Goal: Obtain resource: Download file/media

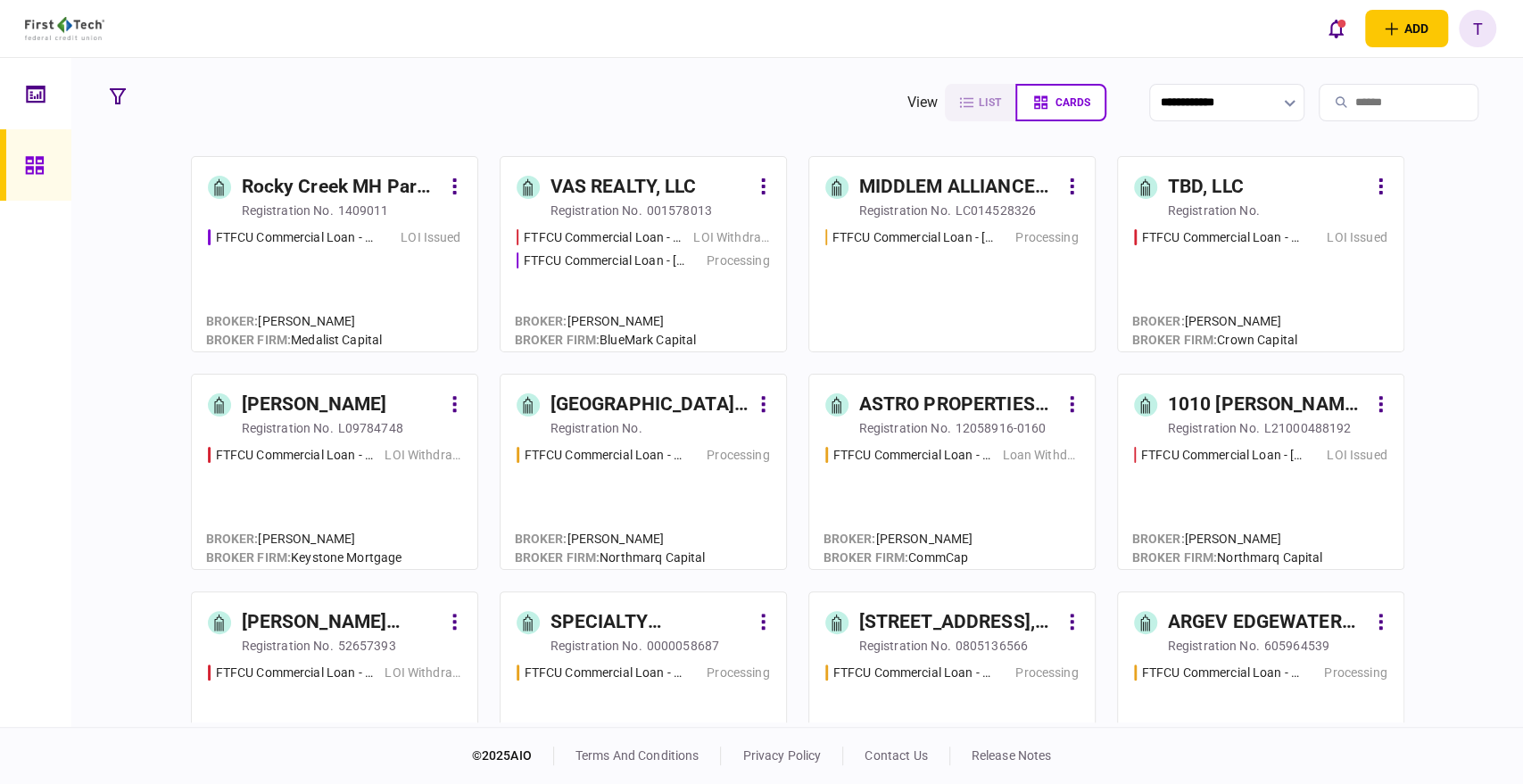
click at [1376, 107] on input "search" at bounding box center [1397, 103] width 160 height 38
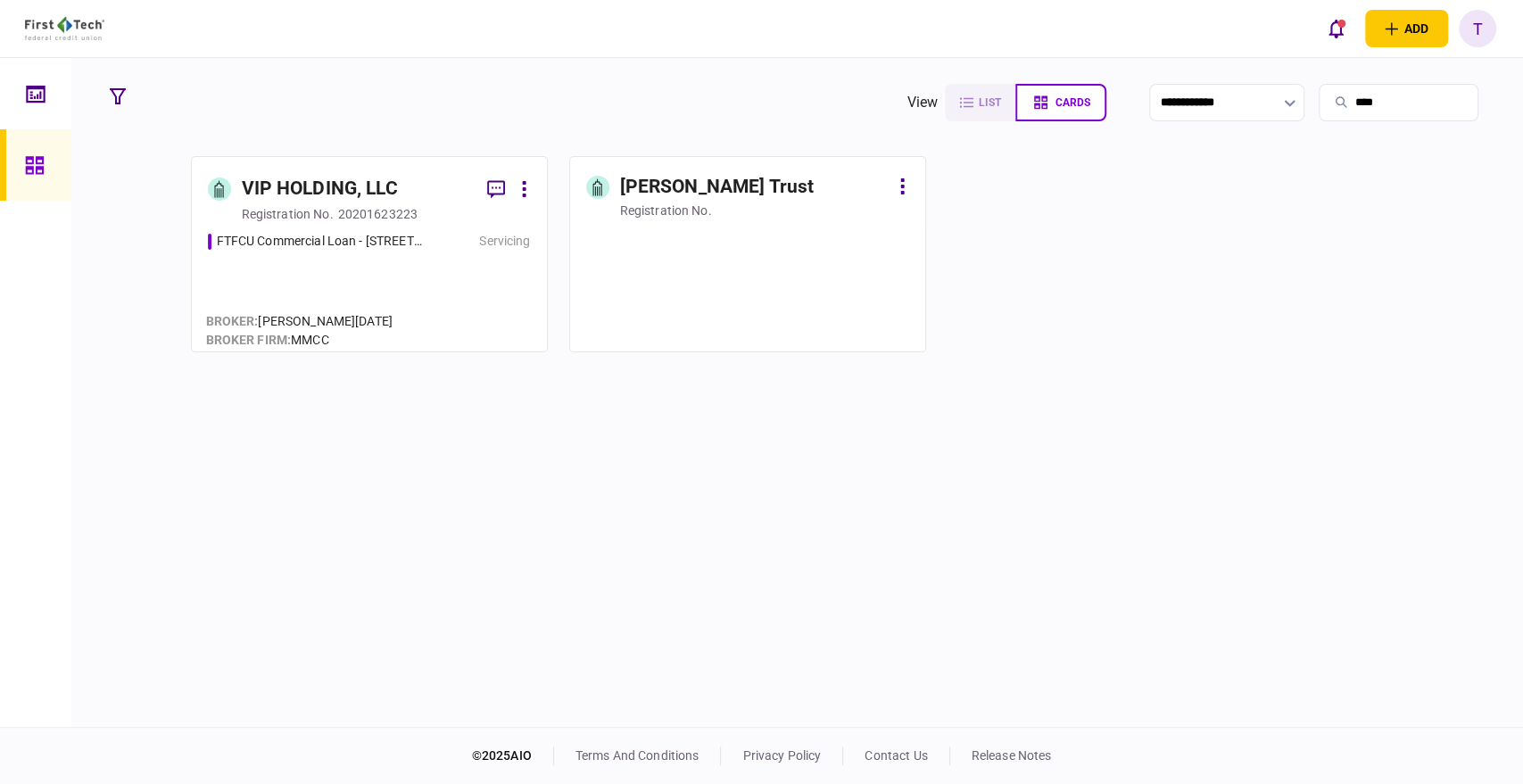
type input "****"
click at [699, 183] on div "[PERSON_NAME] Trust" at bounding box center [717, 187] width 195 height 28
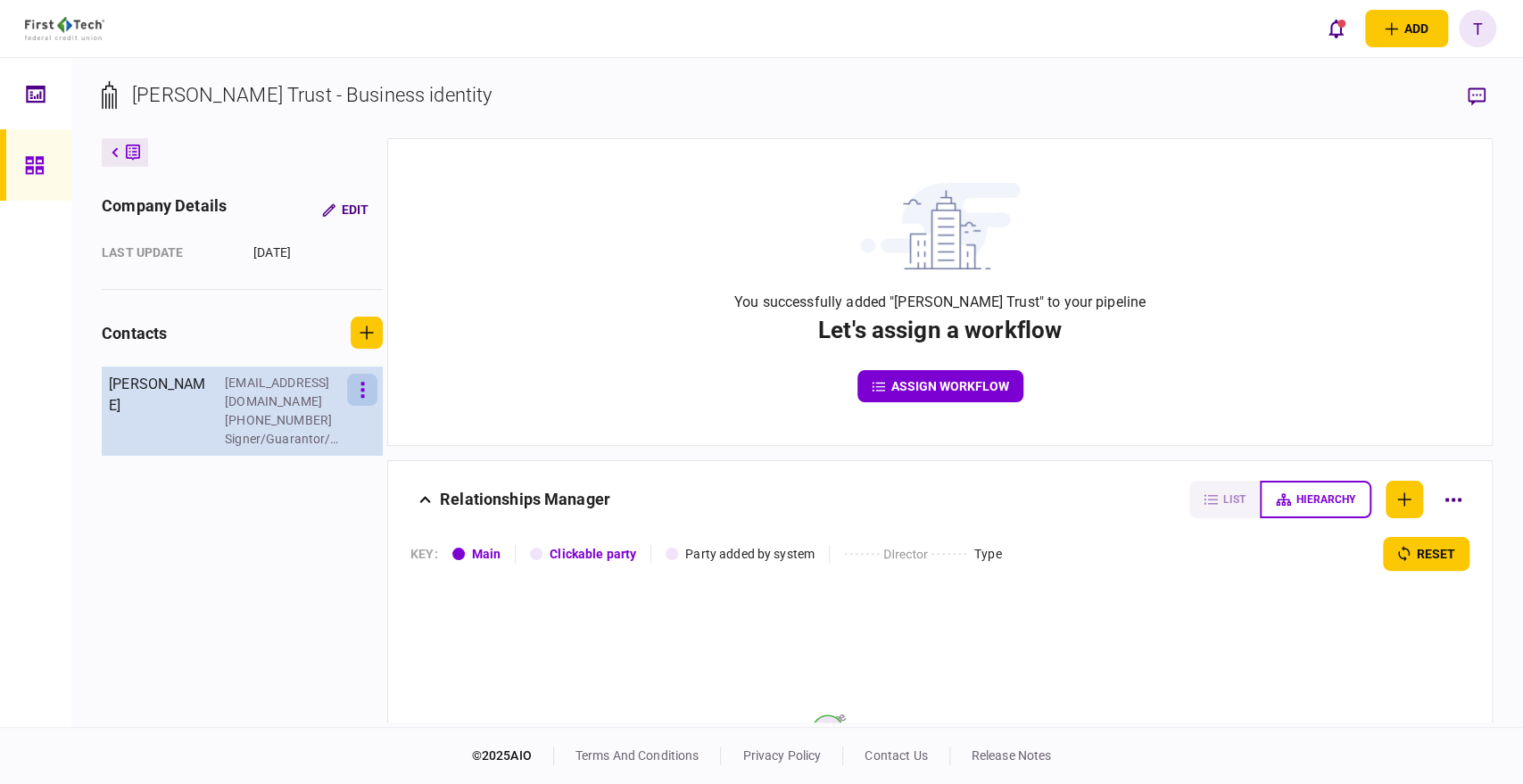
click at [357, 385] on button "button" at bounding box center [362, 390] width 30 height 32
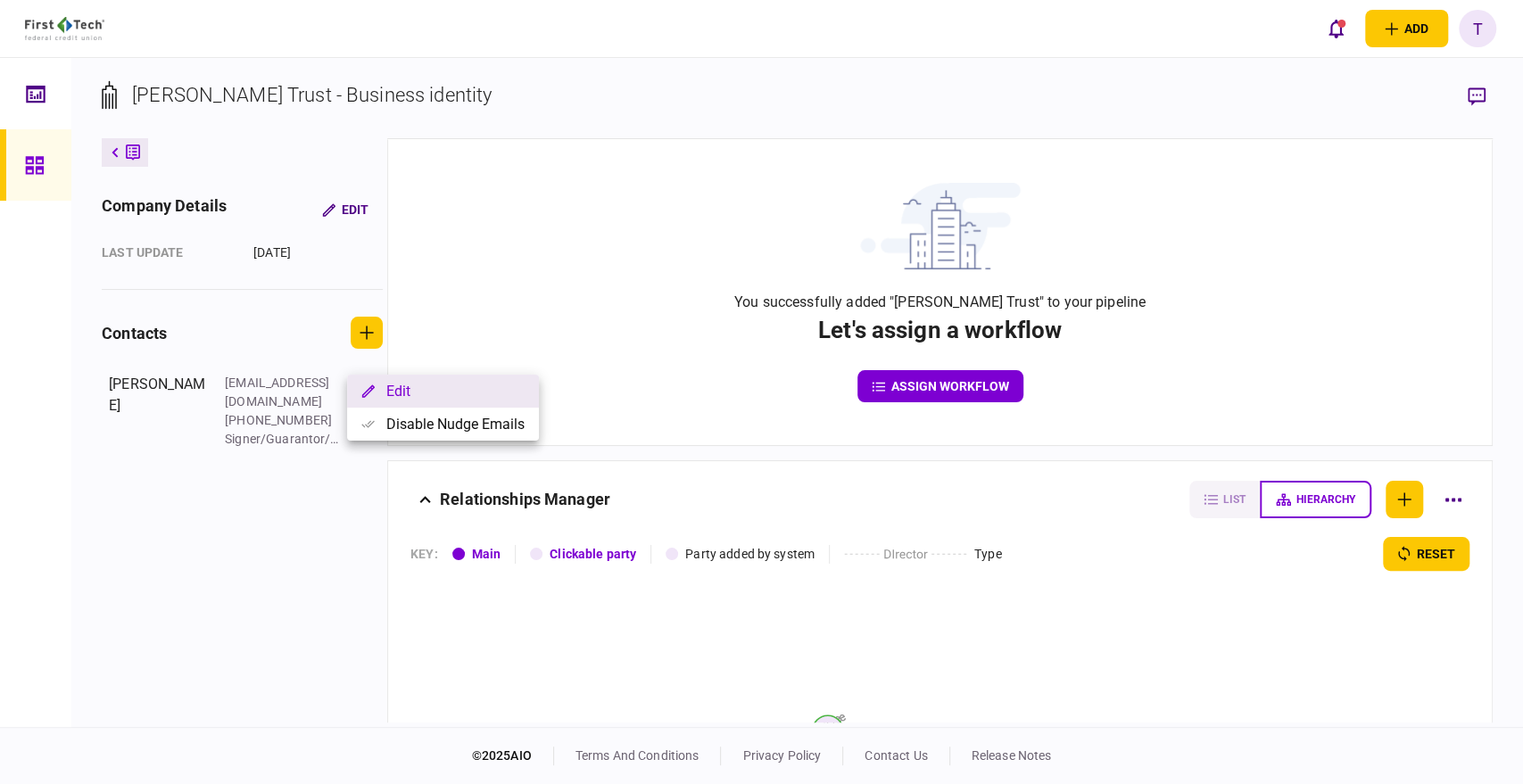
click at [400, 395] on button "Edit" at bounding box center [442, 391] width 192 height 33
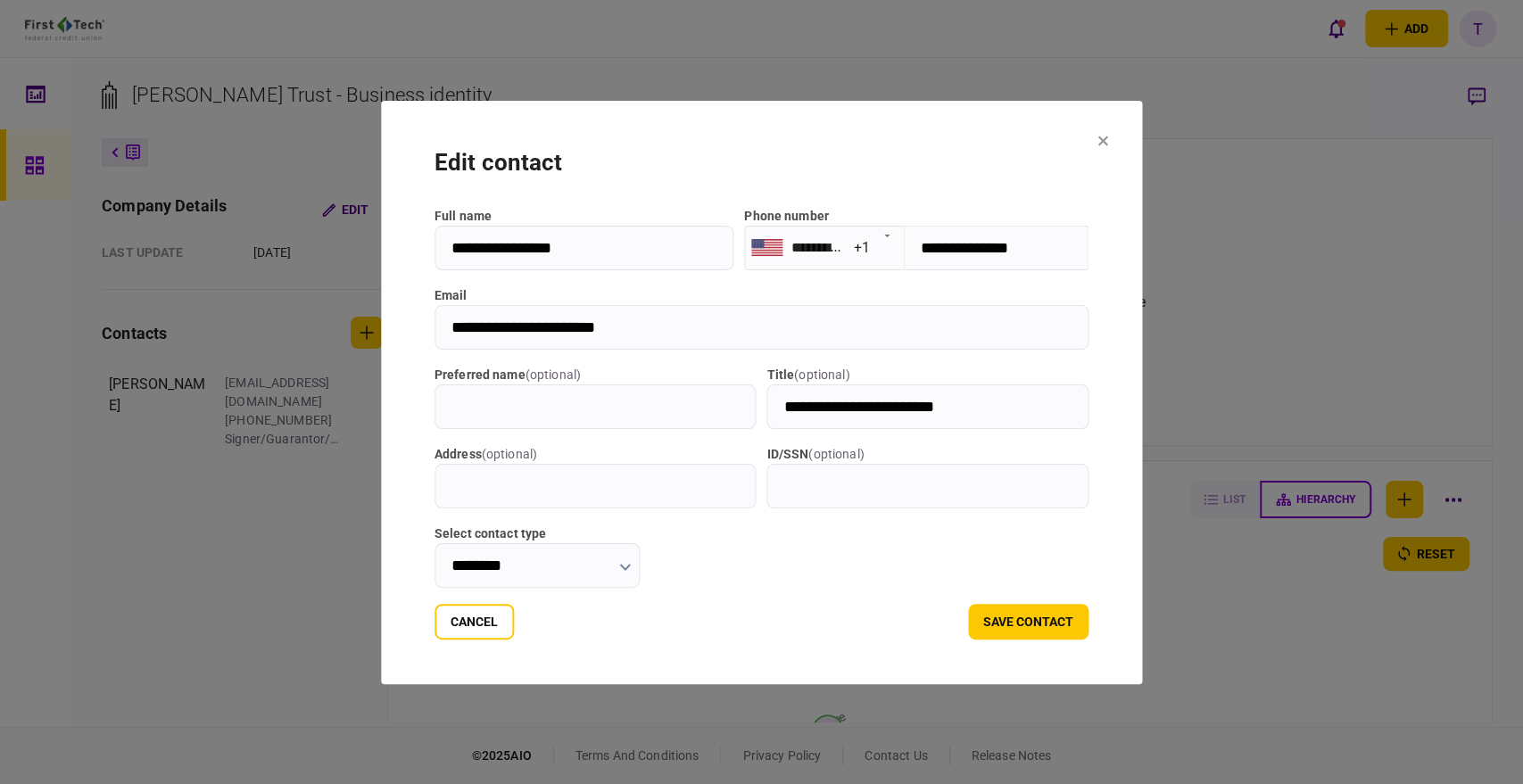
drag, startPoint x: 663, startPoint y: 327, endPoint x: 450, endPoint y: 319, distance: 213.2
click at [450, 319] on input "**********" at bounding box center [762, 327] width 655 height 44
click at [1101, 138] on icon at bounding box center [1103, 140] width 9 height 9
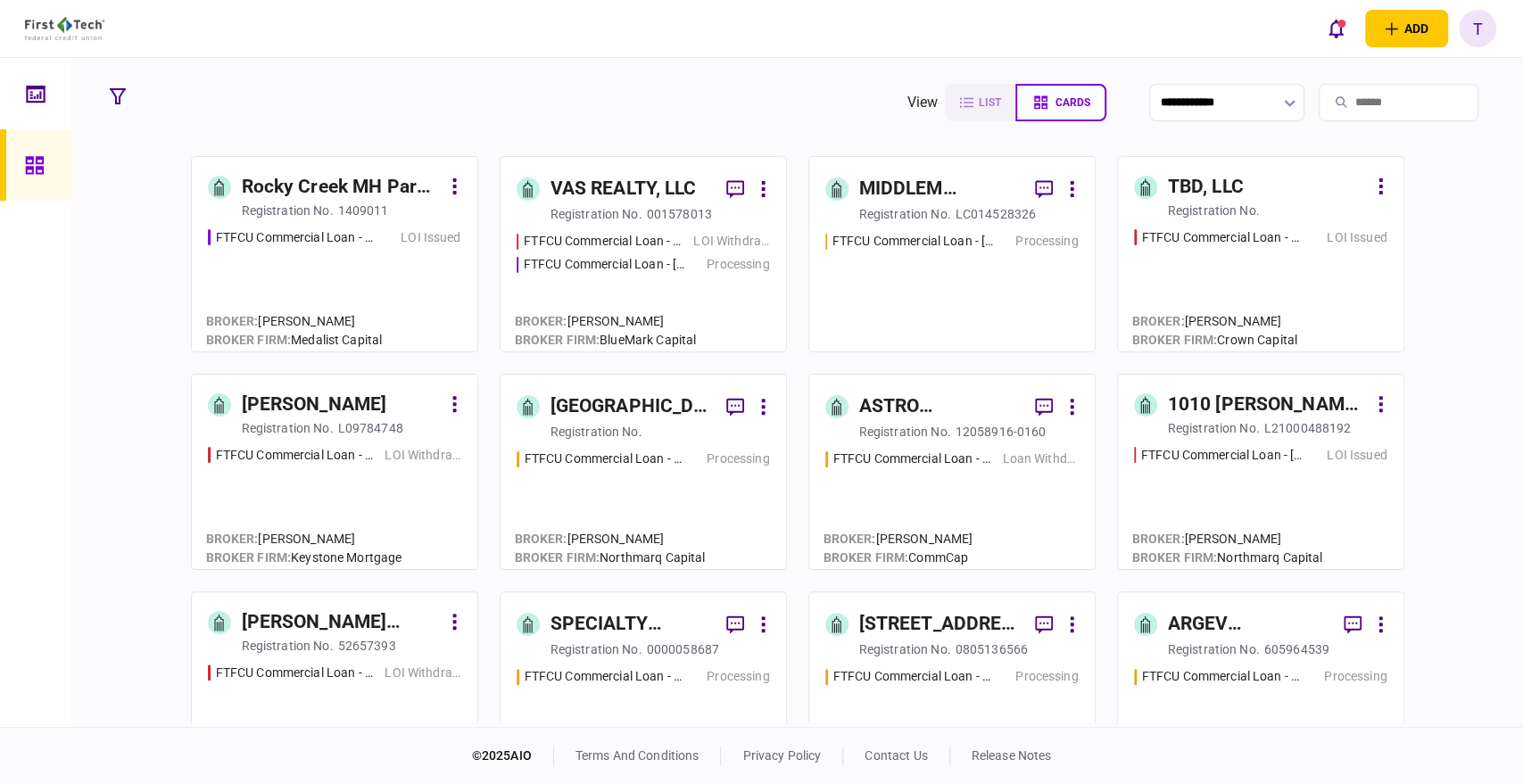
click at [1352, 108] on input "search" at bounding box center [1397, 103] width 160 height 38
click at [1343, 98] on input "search" at bounding box center [1397, 103] width 160 height 38
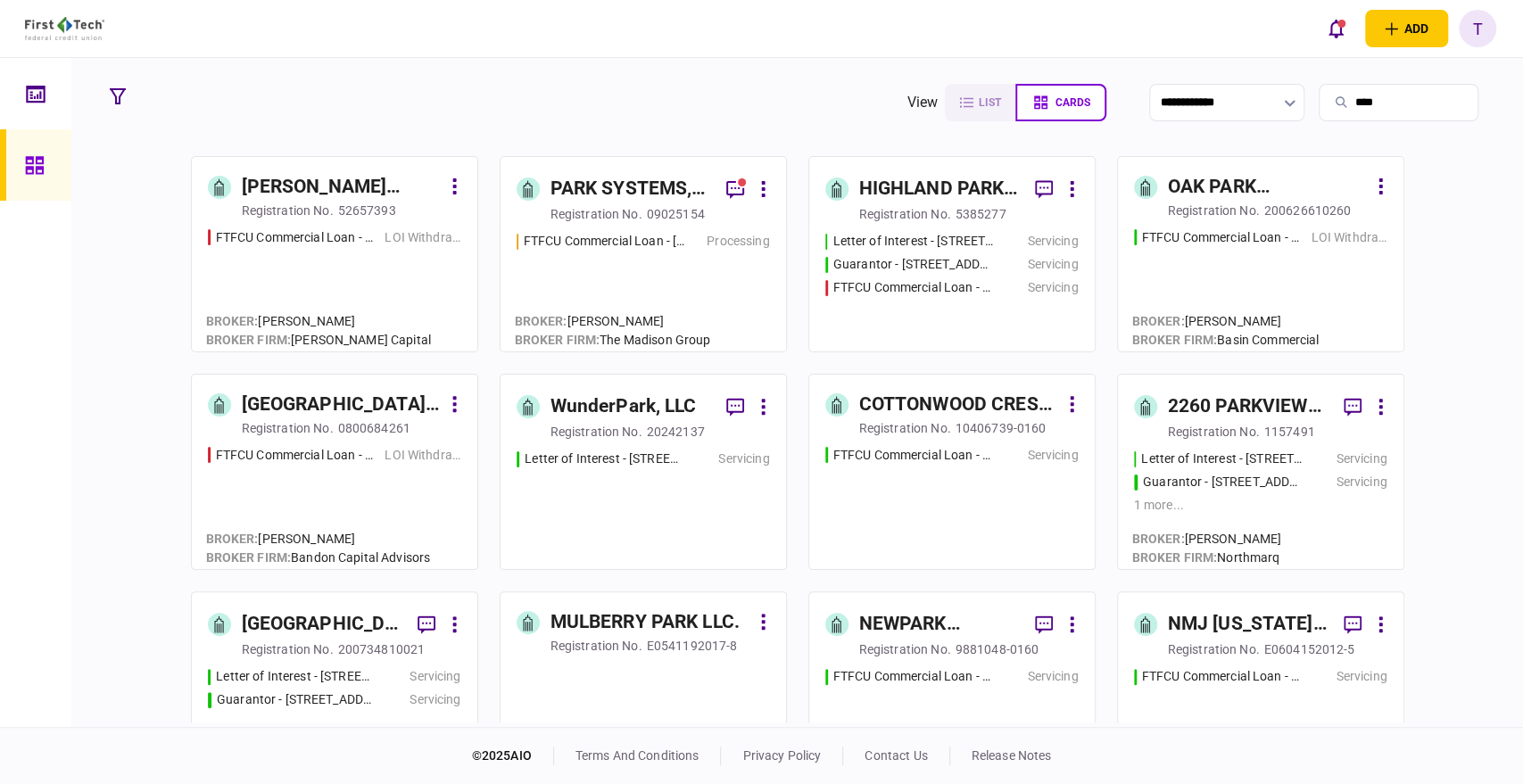
type input "****"
click at [613, 183] on div "PARK SYSTEMS, INC." at bounding box center [630, 189] width 162 height 28
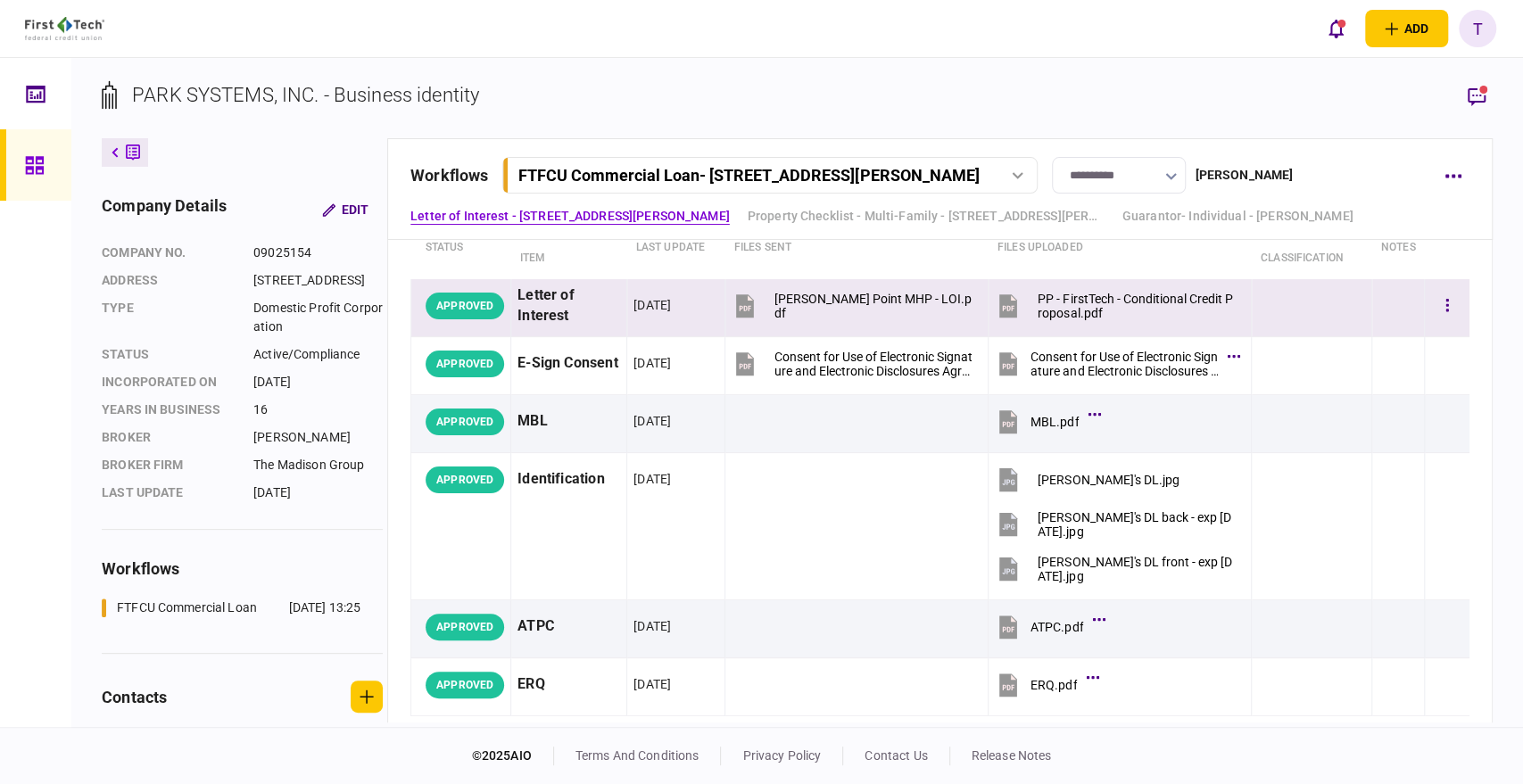
scroll to position [198, 0]
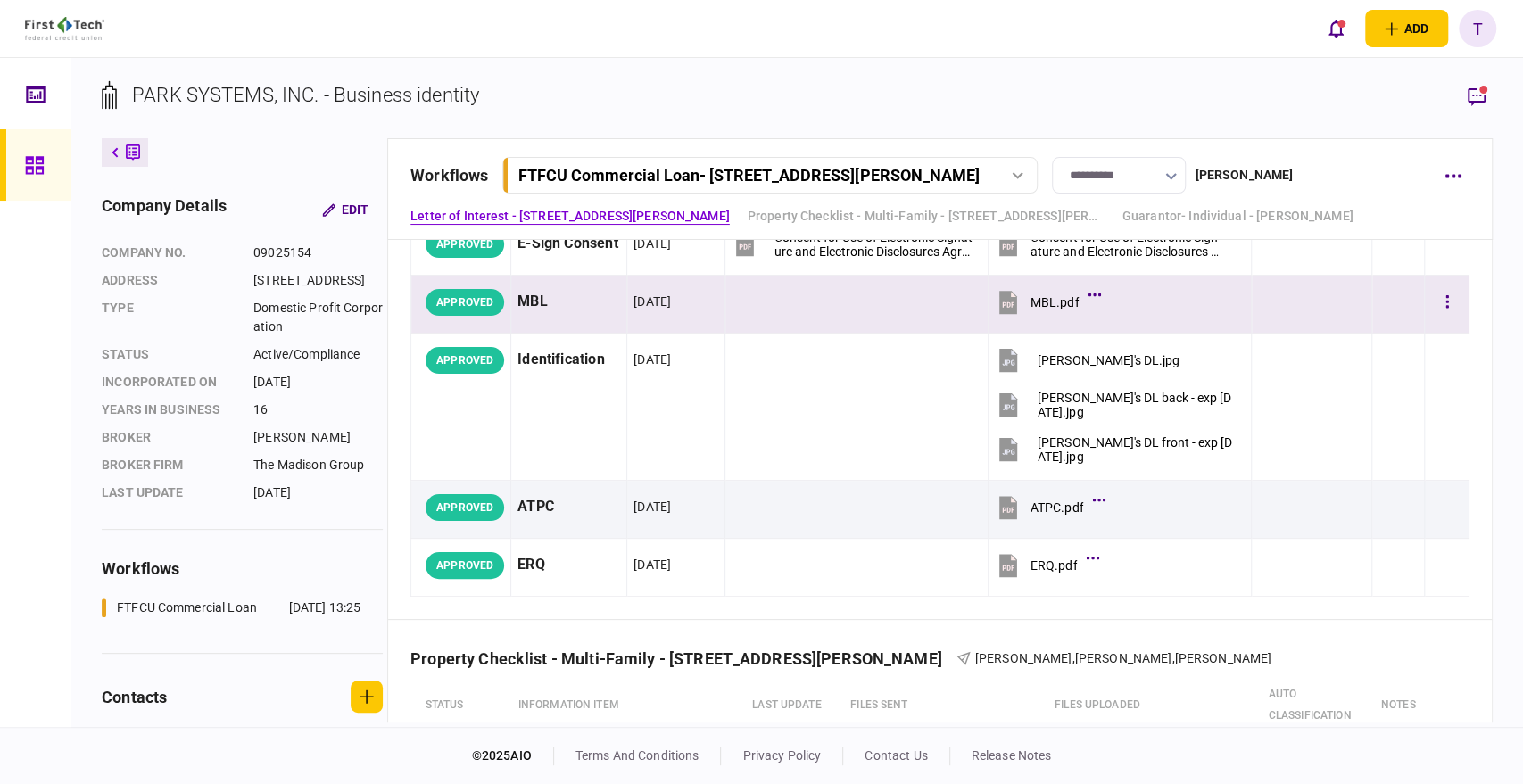
click at [1038, 308] on div "MBL.pdf" at bounding box center [1053, 301] width 48 height 14
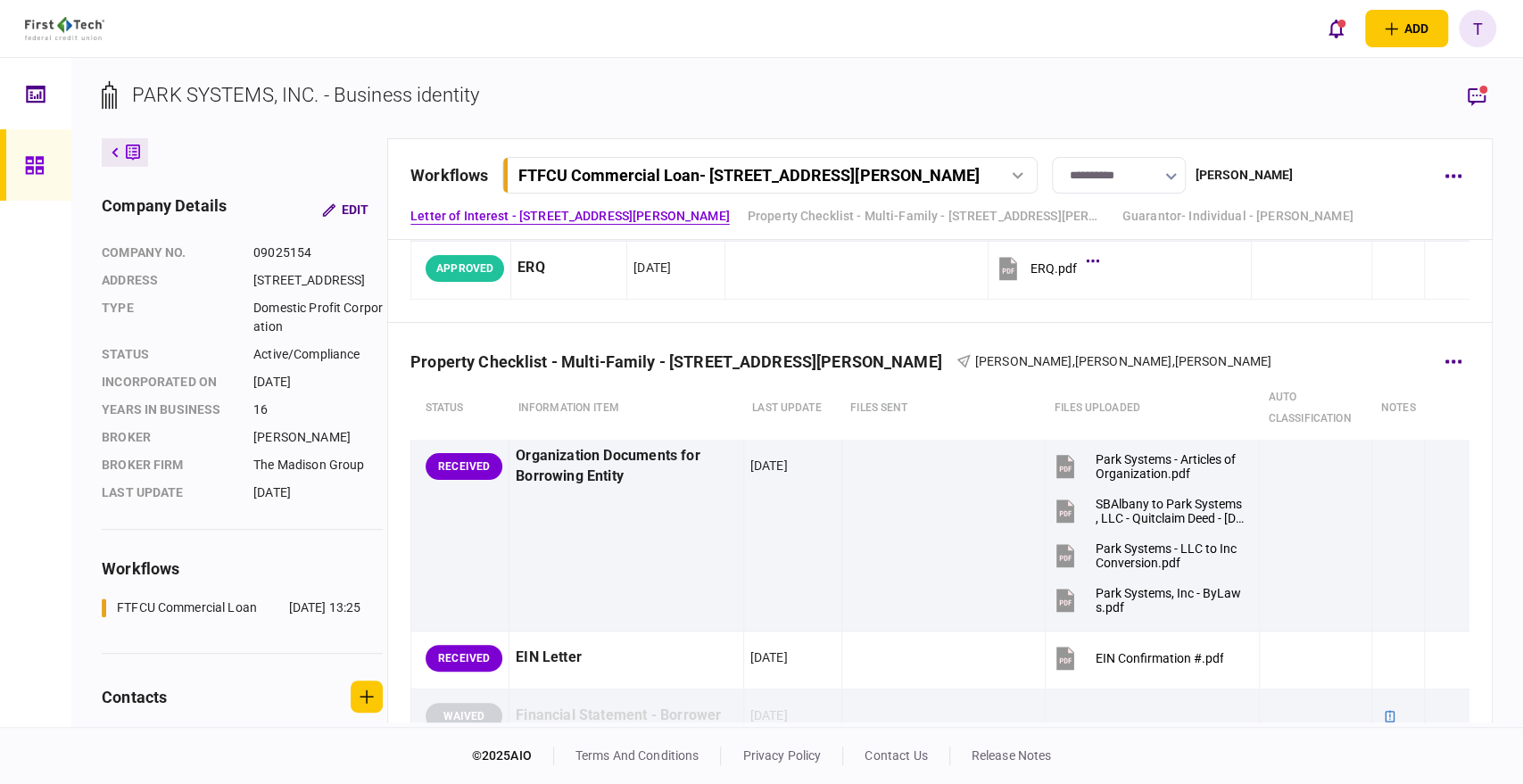
scroll to position [594, 0]
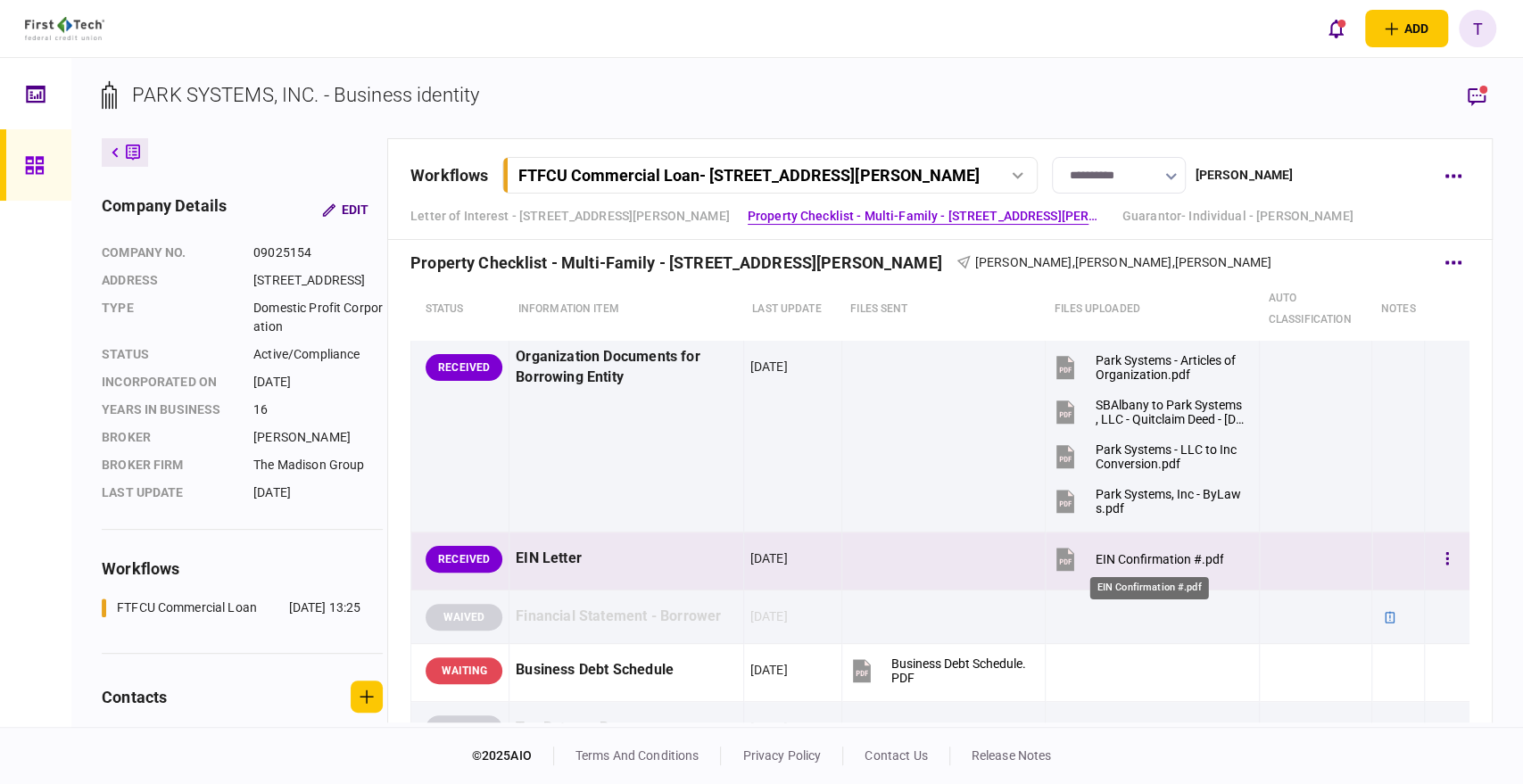
click at [1135, 556] on div "EIN Confirmation #.pdf" at bounding box center [1158, 558] width 128 height 14
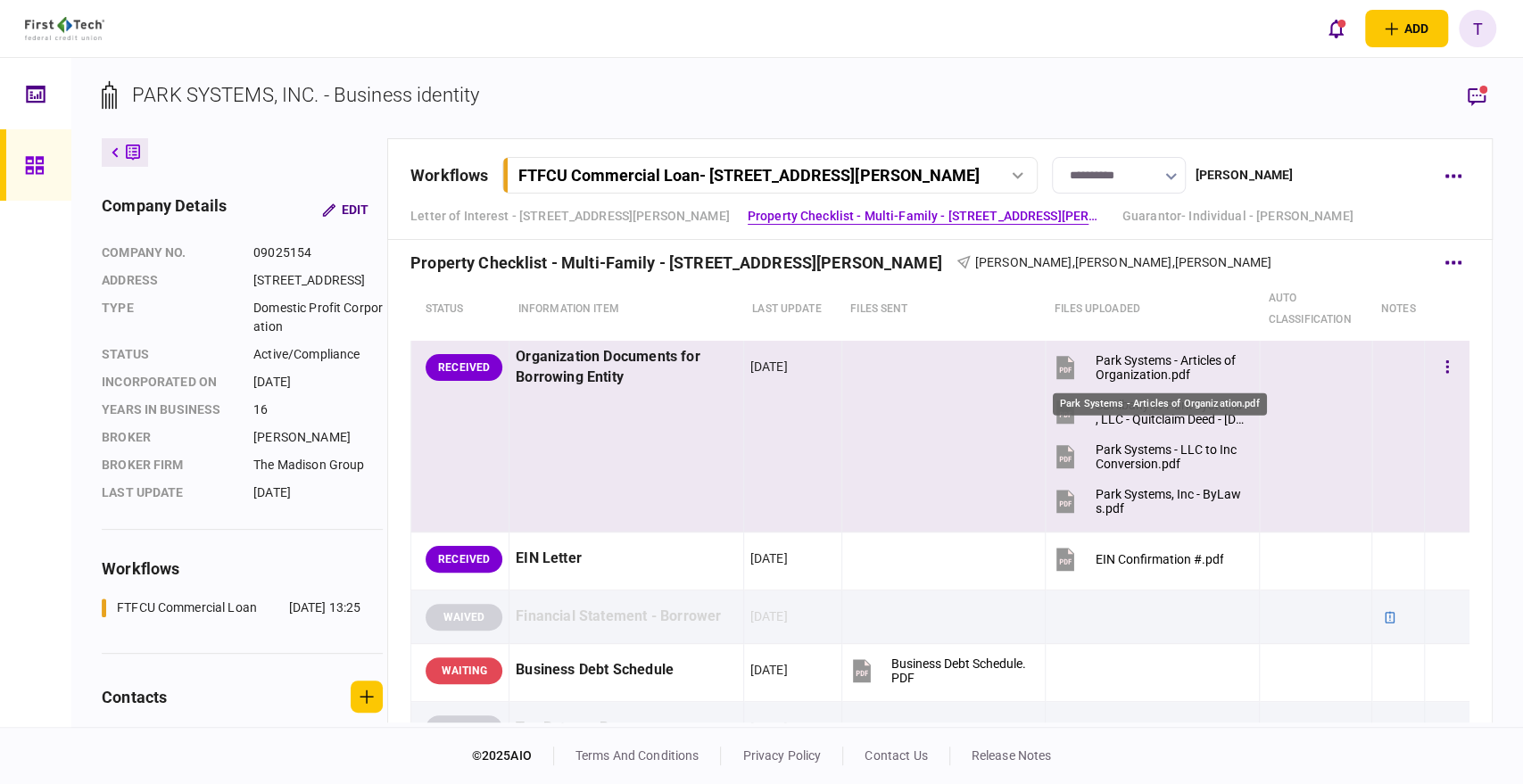
click at [1141, 356] on div "Park Systems - Articles of Organization.pdf" at bounding box center [1169, 367] width 149 height 28
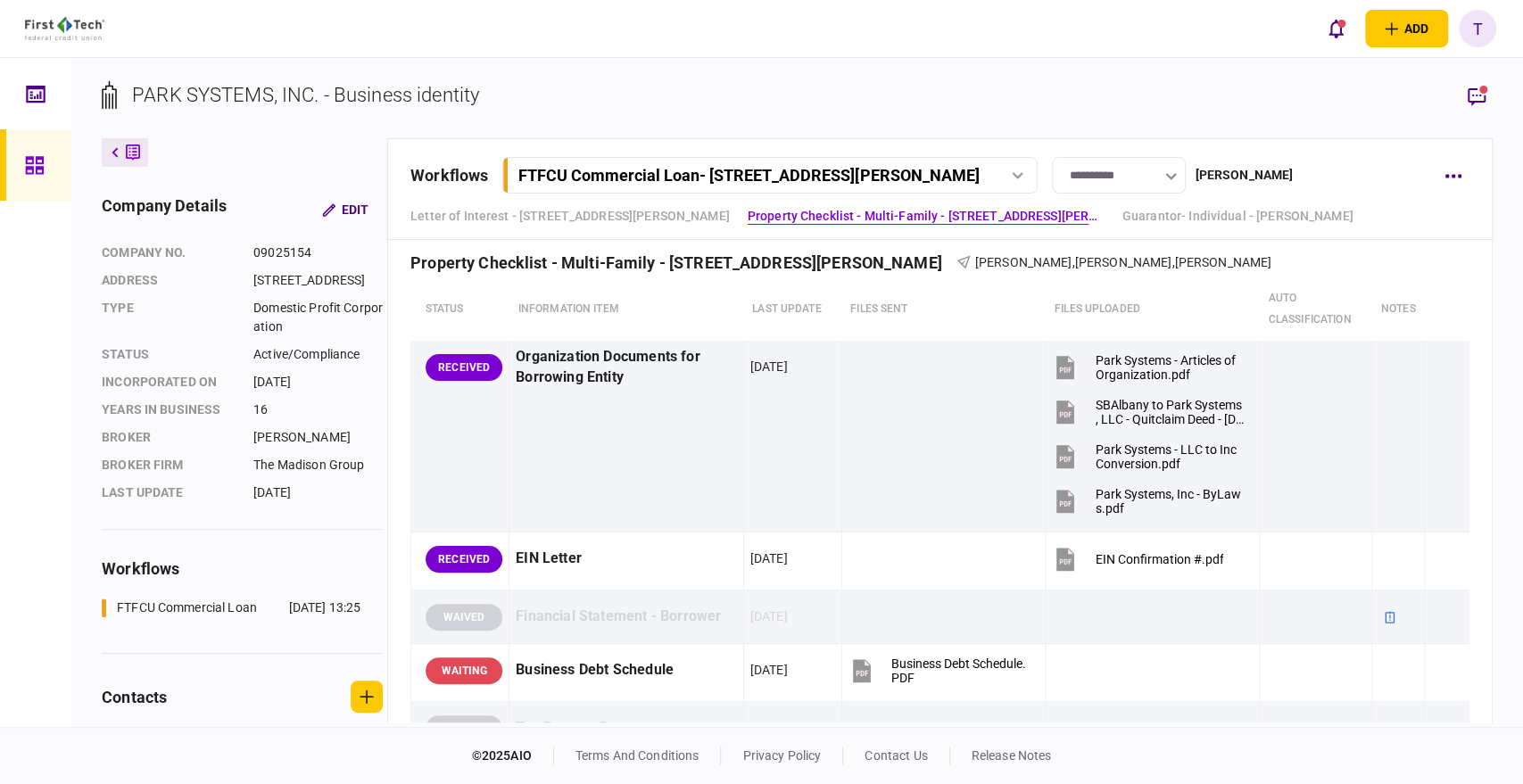
drag, startPoint x: 108, startPoint y: 370, endPoint x: -1225, endPoint y: 110, distance: 1358.1
click at [0, 110] on html "add business identity individual identity T T [PERSON_NAME] [EMAIL_ADDRESS][PER…" at bounding box center [762, 392] width 1523 height 784
drag, startPoint x: 887, startPoint y: 69, endPoint x: 785, endPoint y: 35, distance: 107.5
click at [785, 35] on div "add business identity individual identity T T [PERSON_NAME] [EMAIL_ADDRESS][PER…" at bounding box center [762, 28] width 1523 height 57
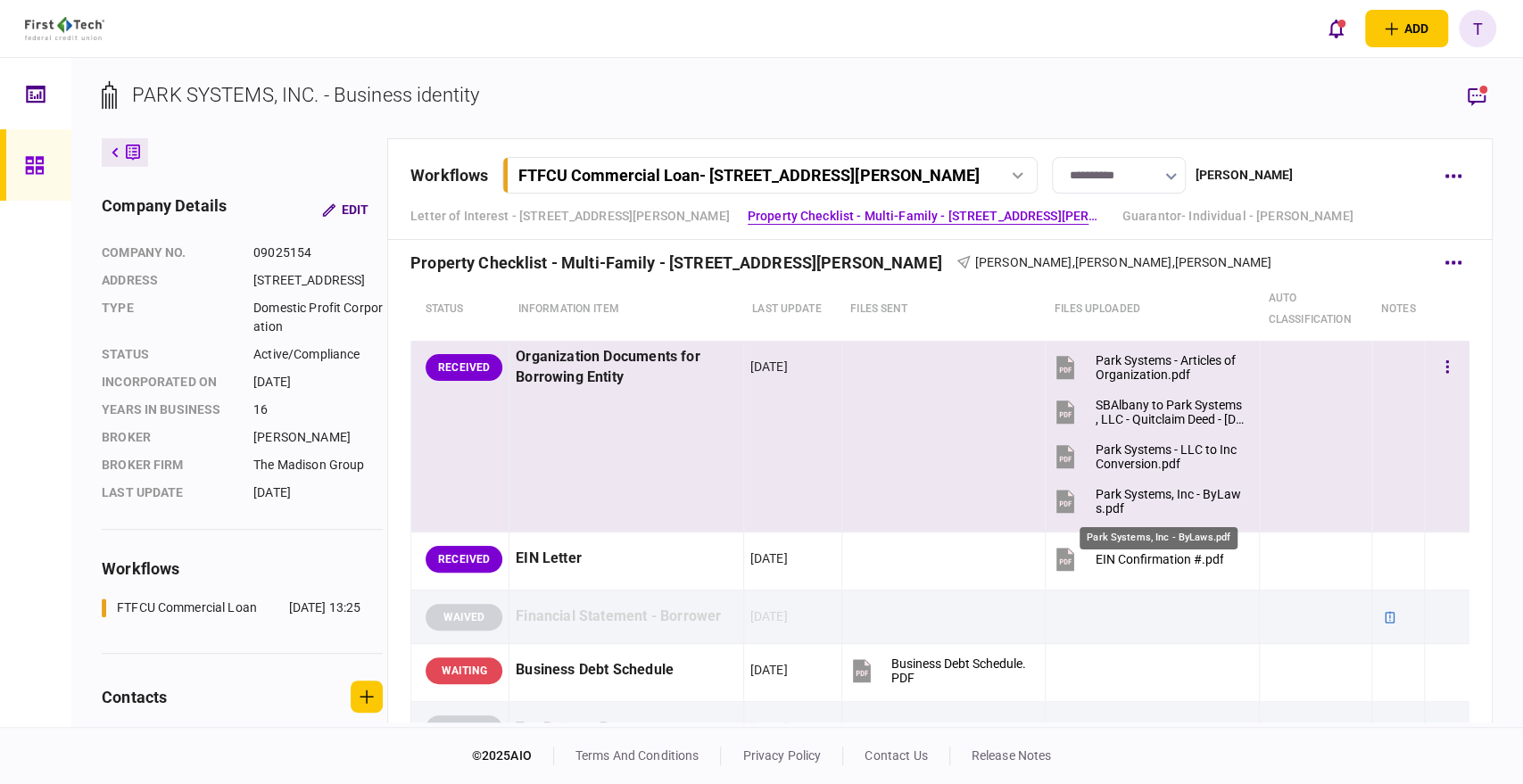
click at [1122, 500] on div "Park Systems, Inc - ByLaws.pdf" at bounding box center [1169, 501] width 149 height 28
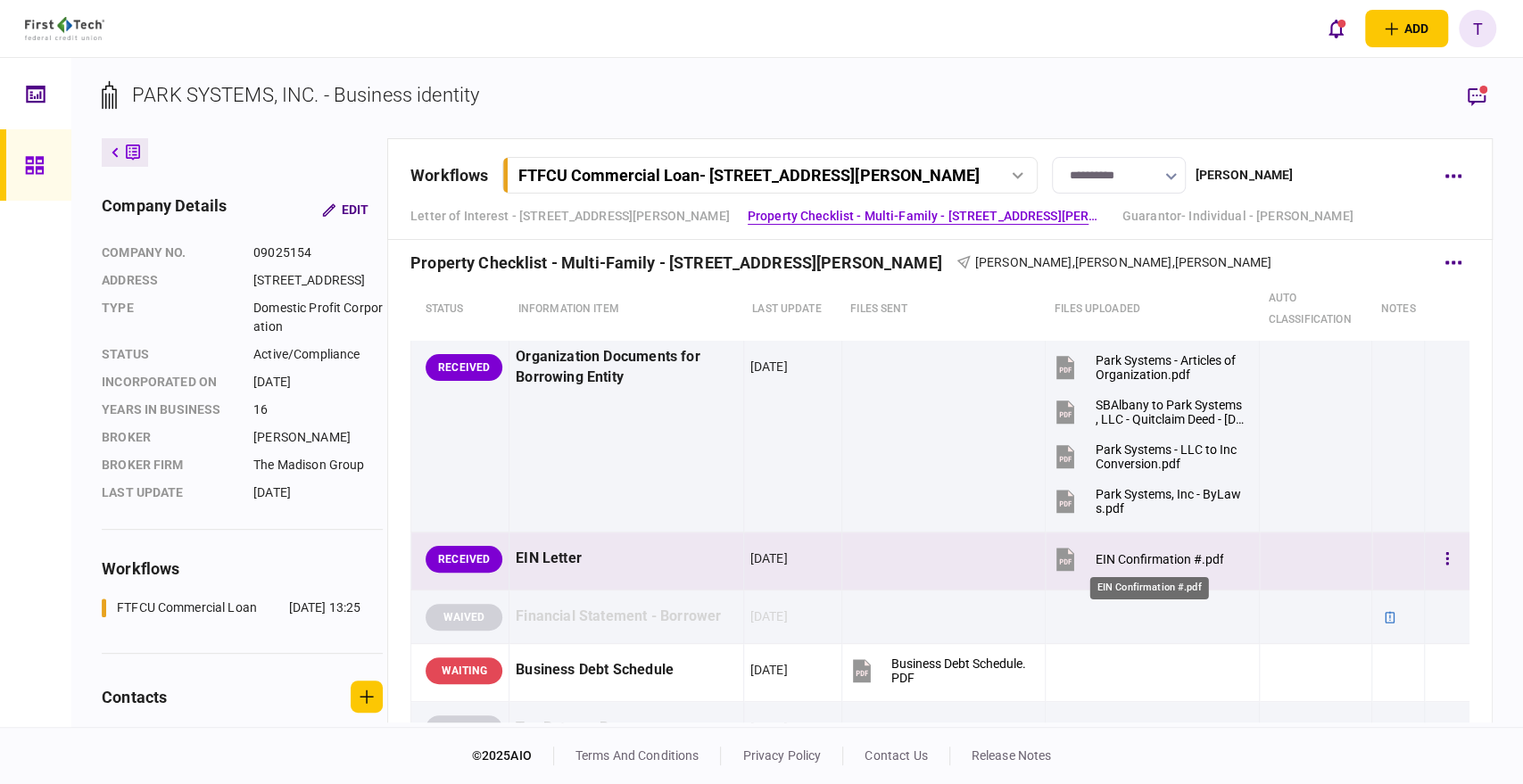
click at [1138, 554] on div "EIN Confirmation #.pdf" at bounding box center [1158, 558] width 128 height 14
